Goal: Information Seeking & Learning: Find specific fact

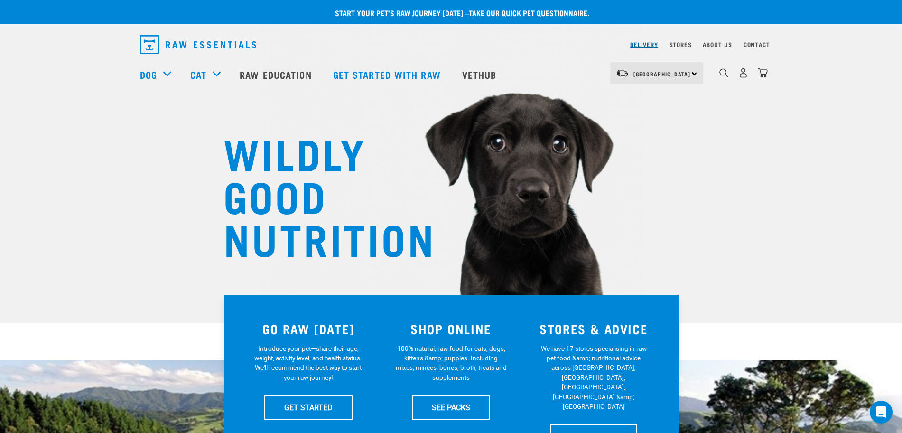
click at [657, 46] on link "Delivery" at bounding box center [644, 44] width 28 height 3
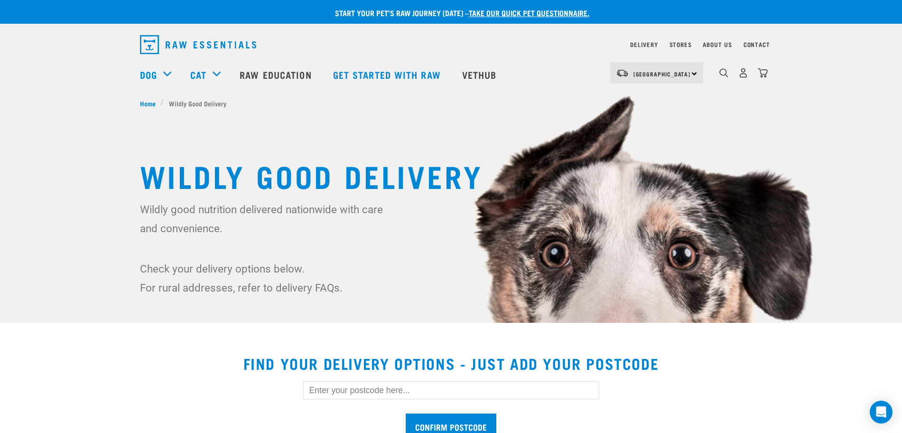
click at [384, 385] on input "text" at bounding box center [451, 390] width 296 height 18
click at [406, 413] on input "Confirm postcode" at bounding box center [451, 425] width 91 height 25
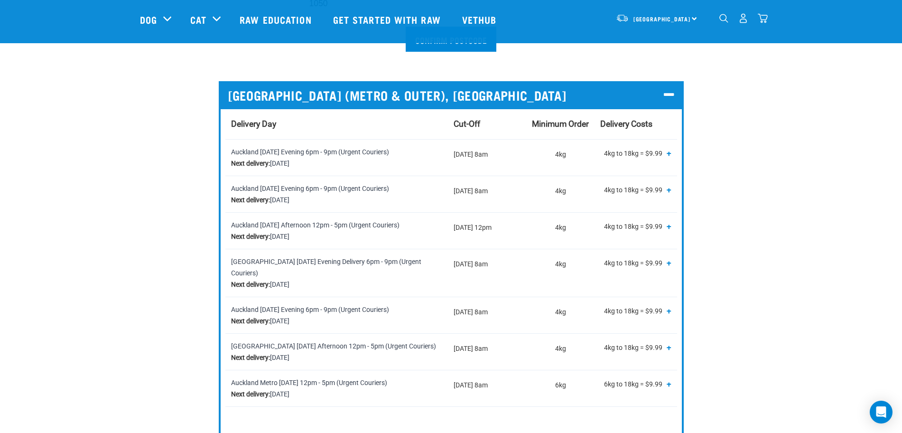
scroll to position [356, 0]
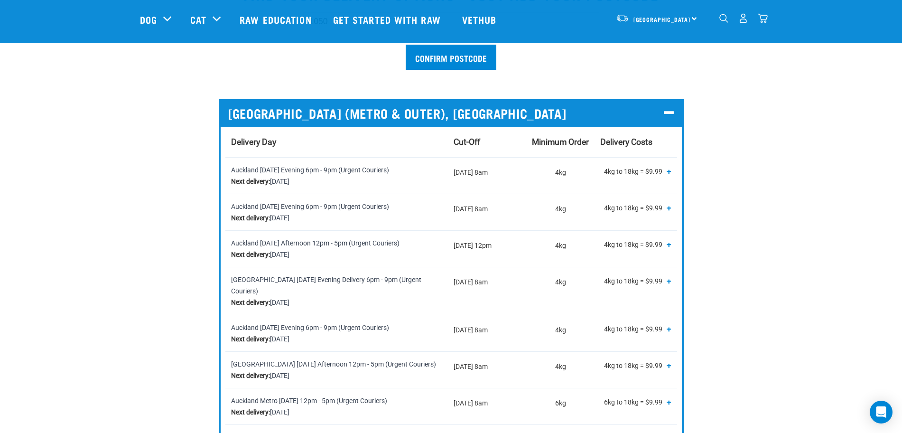
click at [618, 166] on p "4kg to 18kg = $9.99 18kg to 36kg = $14.99 36kg to 54kg = $19.99 54kg to 72kg = …" at bounding box center [635, 172] width 71 height 17
click at [620, 166] on p "4kg to 18kg = $9.99 18kg to 36kg = $14.99 36kg to 54kg = $19.99 54kg to 72kg = …" at bounding box center [635, 172] width 71 height 17
click at [663, 172] on p "4kg to 18kg = $9.99 18kg to 36kg = $14.99 36kg to 54kg = $19.99 54kg to 72kg = …" at bounding box center [635, 172] width 71 height 17
click at [669, 172] on span "+" at bounding box center [669, 170] width 5 height 9
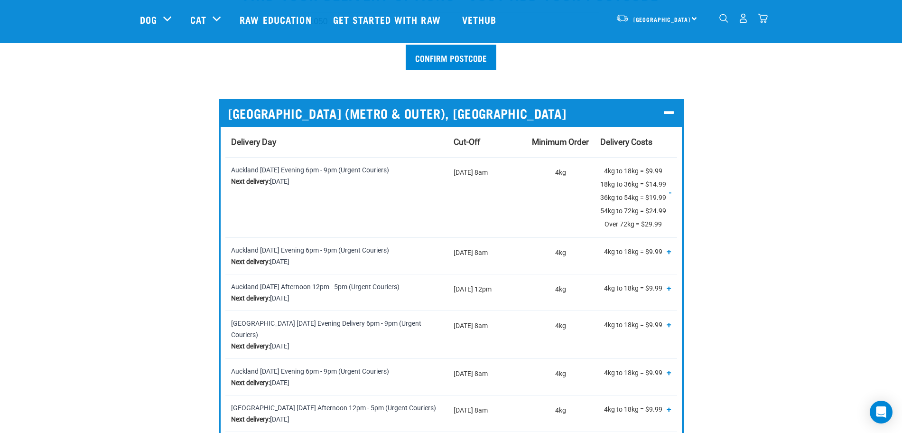
click at [669, 172] on p "4kg to 18kg = $9.99 18kg to 36kg = $14.99 36kg to 54kg = $19.99 54kg to 72kg = …" at bounding box center [635, 197] width 71 height 66
click at [669, 191] on span "-" at bounding box center [670, 191] width 2 height 9
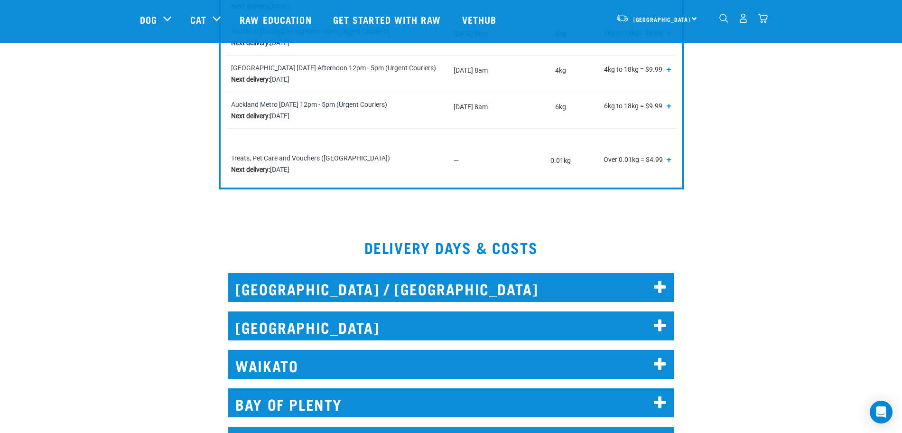
scroll to position [652, 0]
drag, startPoint x: 312, startPoint y: 319, endPoint x: 311, endPoint y: 310, distance: 9.1
click at [313, 319] on h2 "[GEOGRAPHIC_DATA]" at bounding box center [450, 325] width 445 height 29
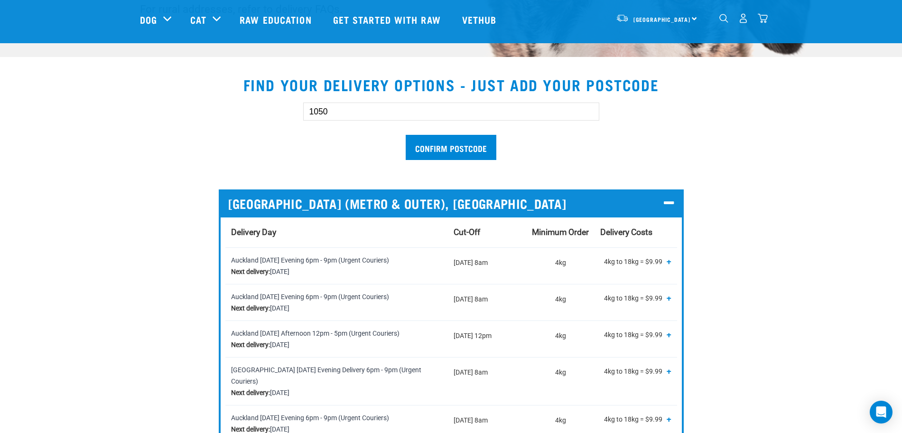
scroll to position [178, 0]
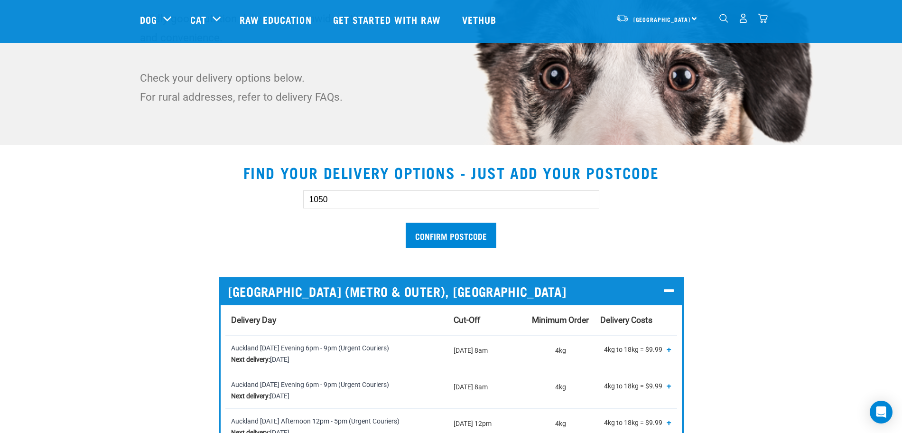
drag, startPoint x: 354, startPoint y: 205, endPoint x: 266, endPoint y: 195, distance: 88.3
click at [267, 198] on div "1050 Confirm postcode" at bounding box center [451, 214] width 653 height 78
type input "0794"
click at [406, 223] on input "Confirm postcode" at bounding box center [451, 235] width 91 height 25
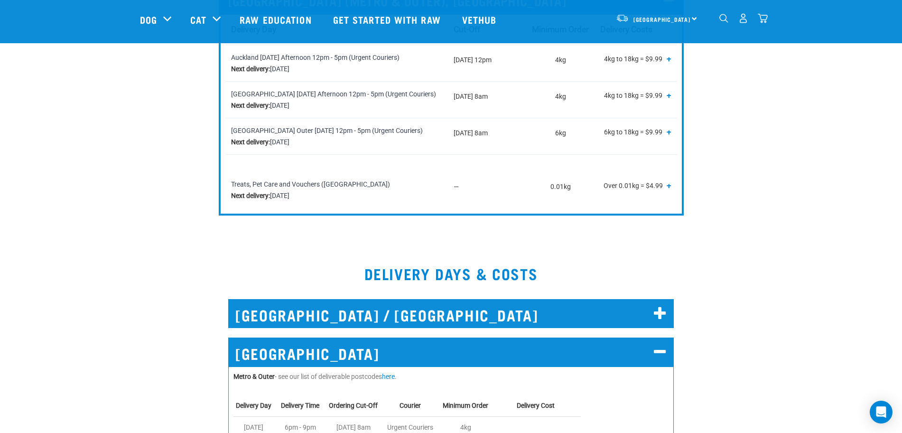
scroll to position [474, 0]
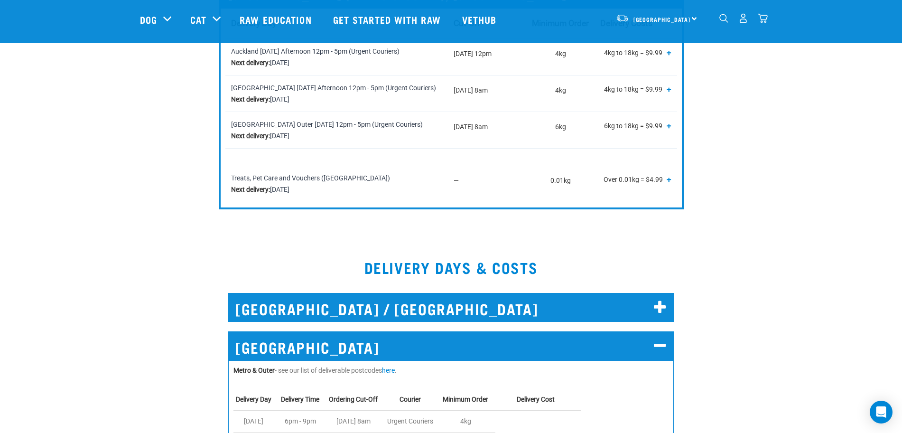
click at [657, 338] on icon at bounding box center [660, 345] width 13 height 15
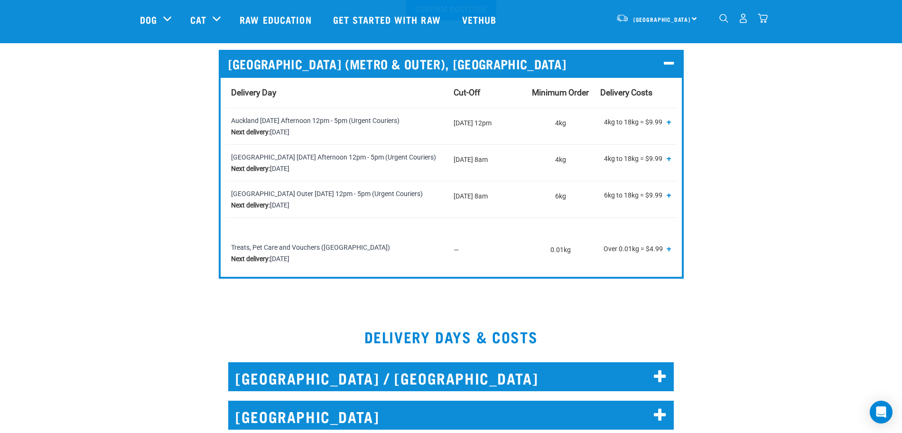
scroll to position [297, 0]
